Goal: Check status

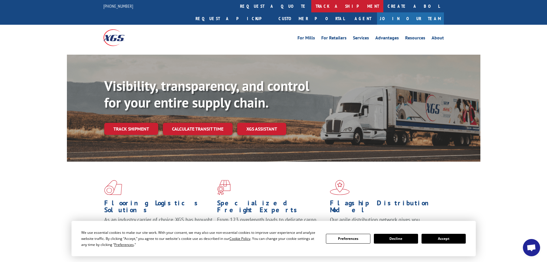
click at [311, 4] on link "track a shipment" at bounding box center [347, 6] width 72 height 12
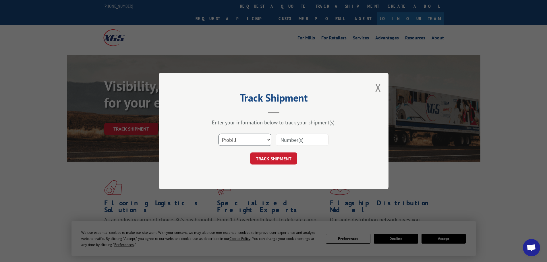
click at [230, 138] on select "Select category... Probill BOL PO" at bounding box center [245, 140] width 53 height 12
select select "po"
click at [219, 134] on select "Select category... Probill BOL PO" at bounding box center [245, 140] width 53 height 12
click at [282, 141] on input at bounding box center [302, 140] width 53 height 12
paste input "01526374"
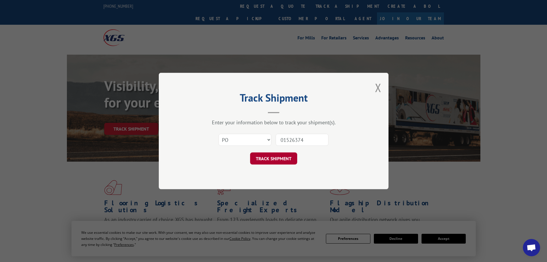
type input "01526374"
click at [274, 159] on button "TRACK SHIPMENT" at bounding box center [273, 158] width 47 height 12
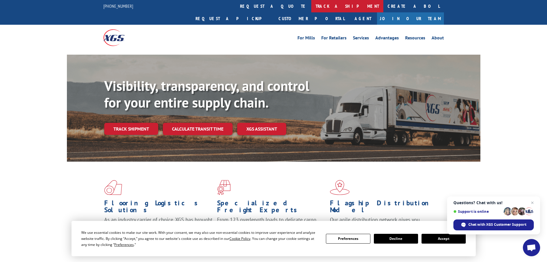
click at [311, 5] on link "track a shipment" at bounding box center [347, 6] width 72 height 12
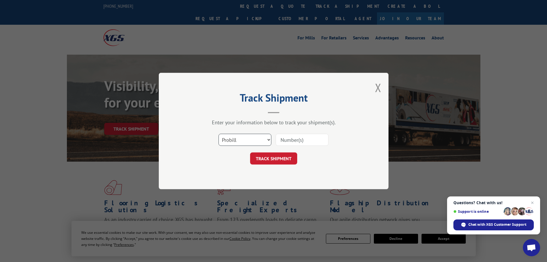
click at [223, 141] on select "Select category... Probill BOL PO" at bounding box center [245, 140] width 53 height 12
select select "po"
click at [219, 134] on select "Select category... Probill BOL PO" at bounding box center [245, 140] width 53 height 12
click at [281, 138] on input at bounding box center [302, 140] width 53 height 12
paste input "01526405"
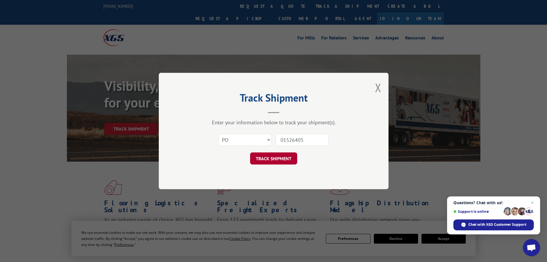
type input "01526405"
click at [270, 159] on button "TRACK SHIPMENT" at bounding box center [273, 158] width 47 height 12
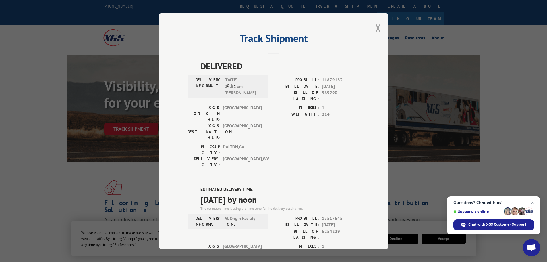
click at [375, 30] on button "Close modal" at bounding box center [378, 27] width 6 height 15
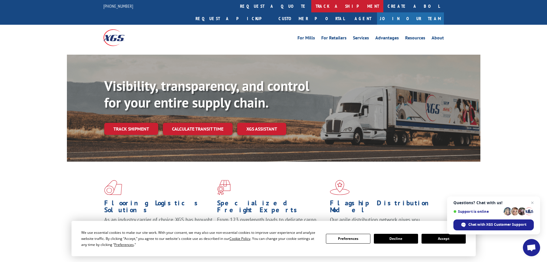
click at [311, 9] on link "track a shipment" at bounding box center [347, 6] width 72 height 12
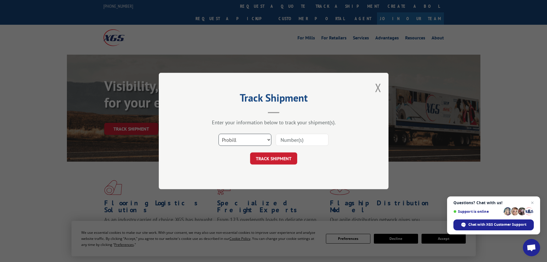
click at [230, 140] on select "Select category... Probill BOL PO" at bounding box center [245, 140] width 53 height 12
select select "po"
click at [219, 134] on select "Select category... Probill BOL PO" at bounding box center [245, 140] width 53 height 12
click at [300, 134] on input at bounding box center [302, 140] width 53 height 12
paste input "01526397"
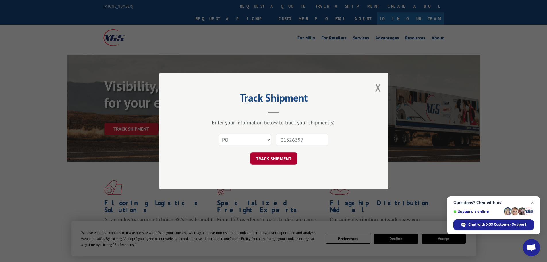
type input "01526397"
click at [265, 154] on button "TRACK SHIPMENT" at bounding box center [273, 158] width 47 height 12
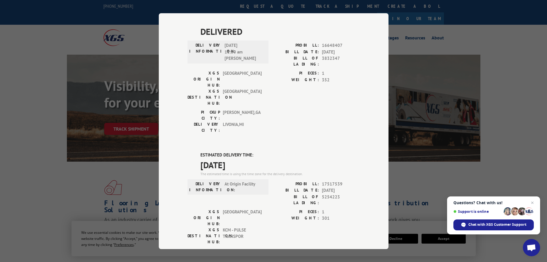
scroll to position [172, 0]
